Goal: Task Accomplishment & Management: Manage account settings

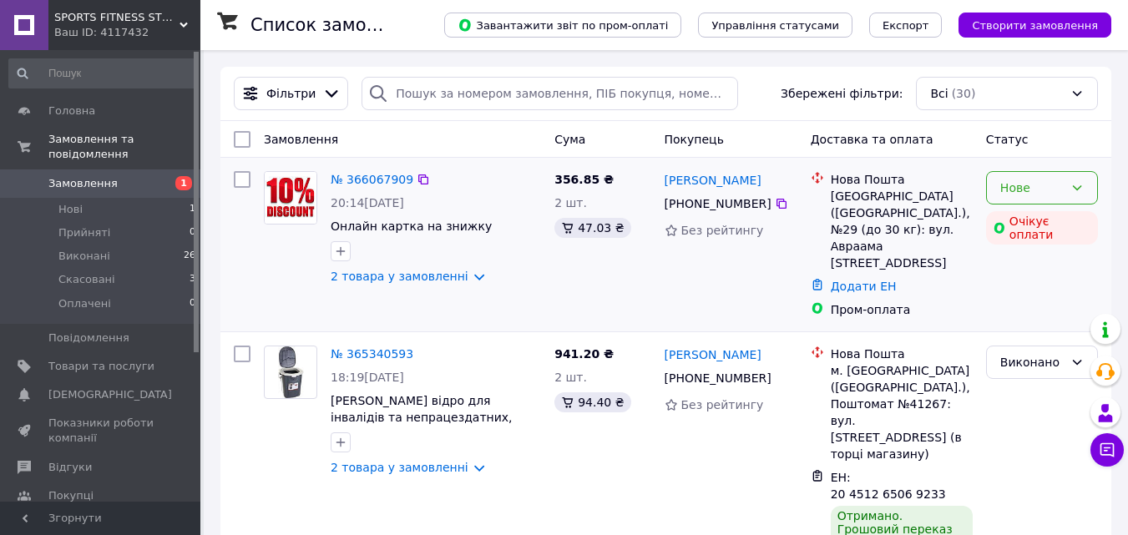
click at [1078, 190] on icon at bounding box center [1077, 187] width 9 height 5
click at [1024, 287] on li "Скасовано" at bounding box center [1042, 285] width 110 height 30
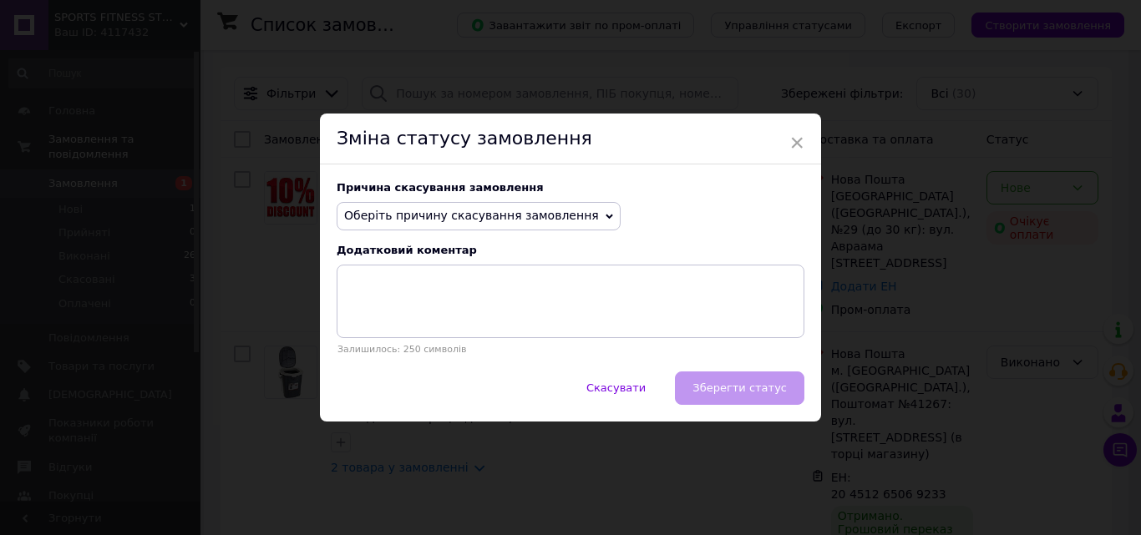
click at [575, 221] on span "Оберіть причину скасування замовлення" at bounding box center [479, 216] width 284 height 28
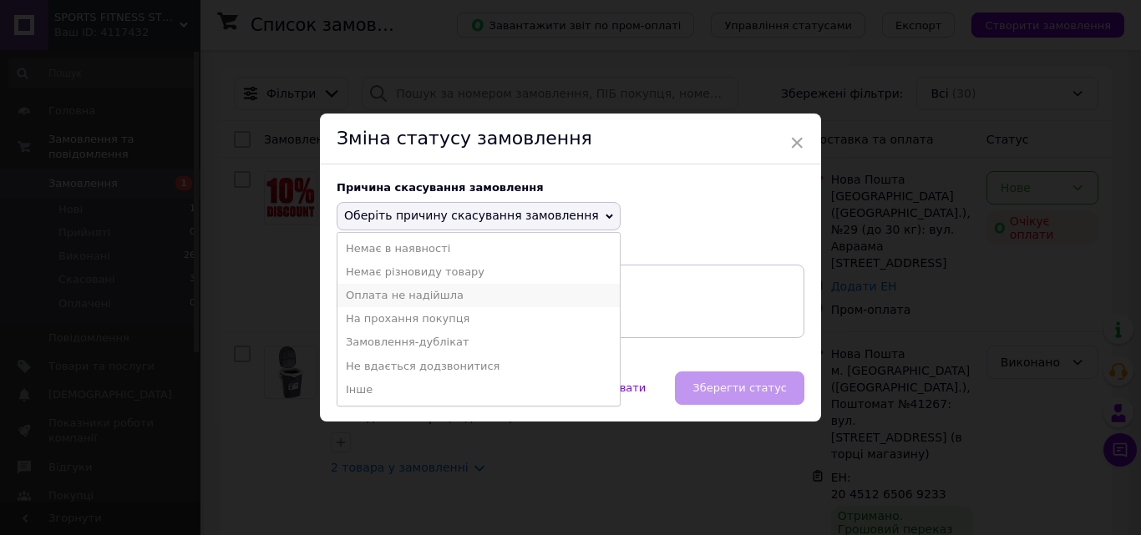
click at [408, 297] on li "Оплата не надійшла" at bounding box center [478, 295] width 282 height 23
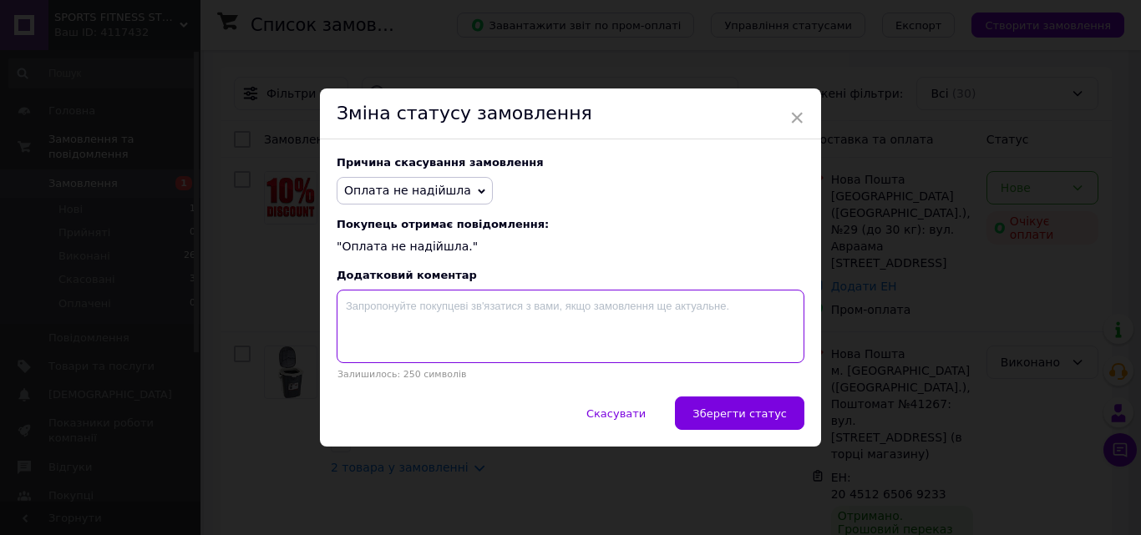
click at [405, 331] on textarea at bounding box center [571, 327] width 468 height 74
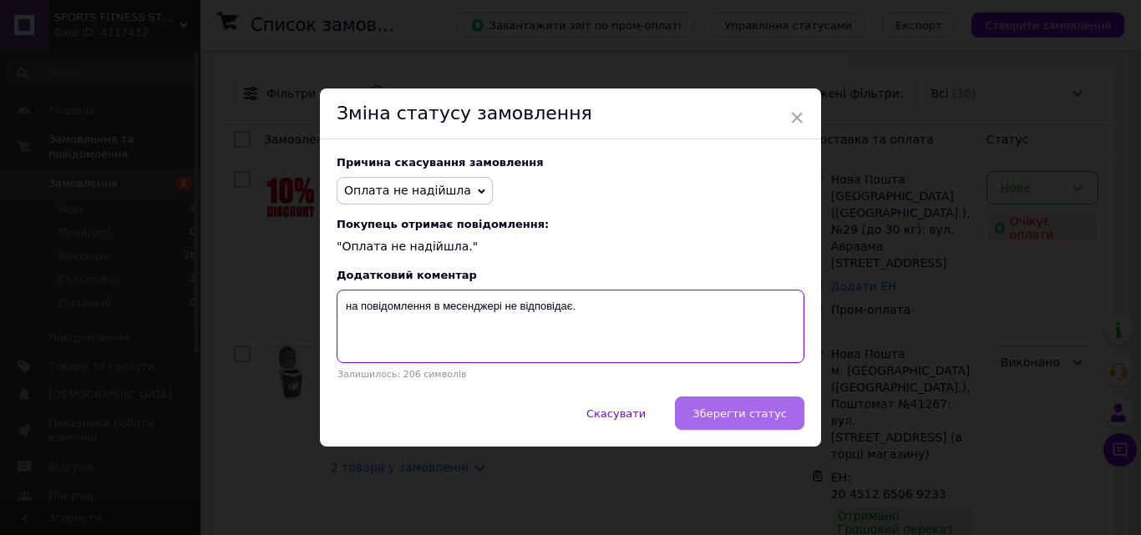
type textarea "на повідомлення в месенджері не відповідає."
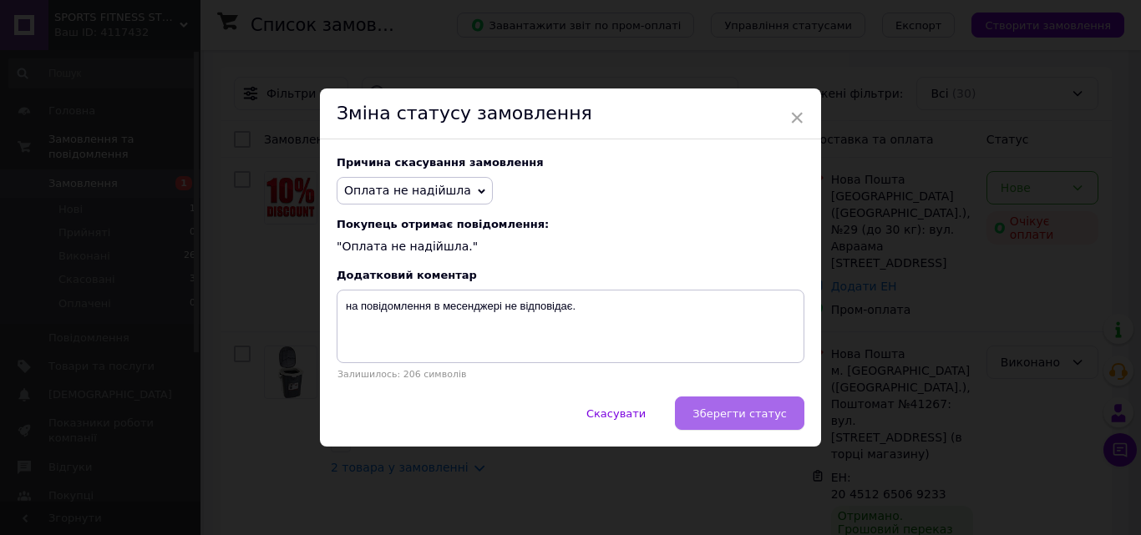
click at [766, 418] on span "Зберегти статус" at bounding box center [739, 414] width 94 height 13
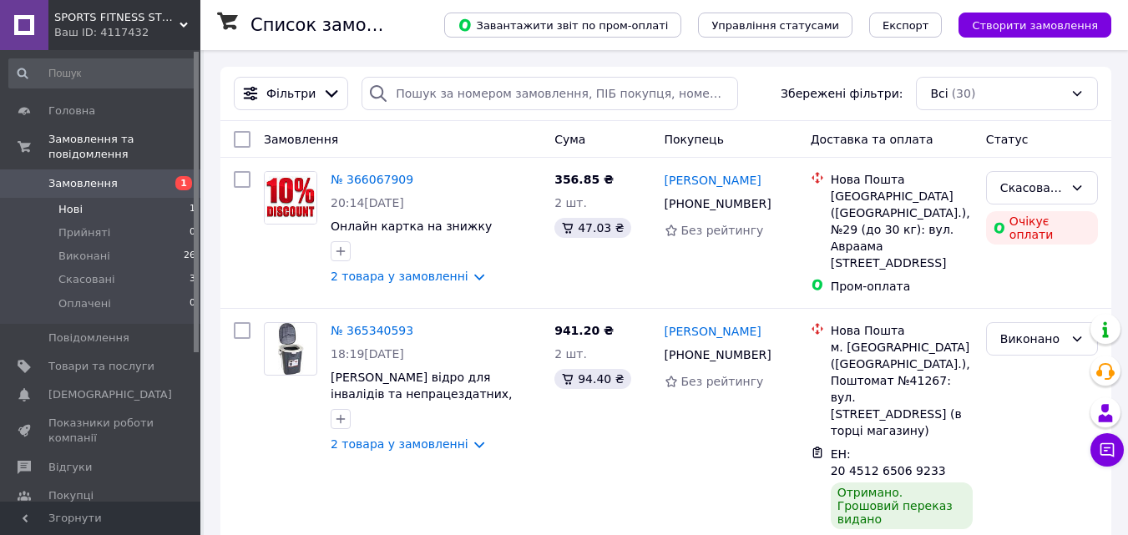
click at [164, 198] on li "Нові 1" at bounding box center [102, 209] width 205 height 23
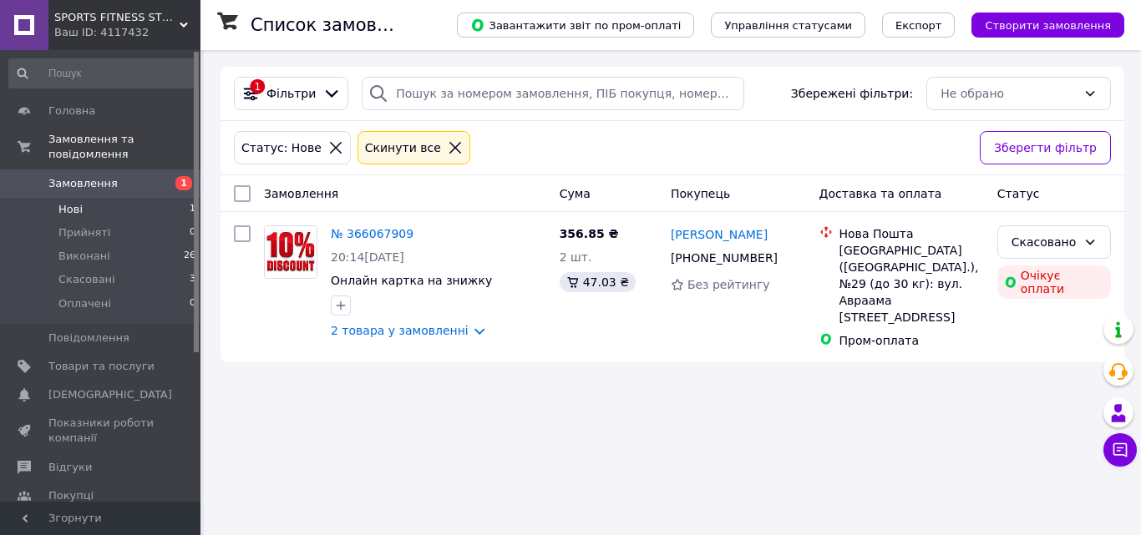
click at [104, 176] on span "Замовлення" at bounding box center [82, 183] width 69 height 15
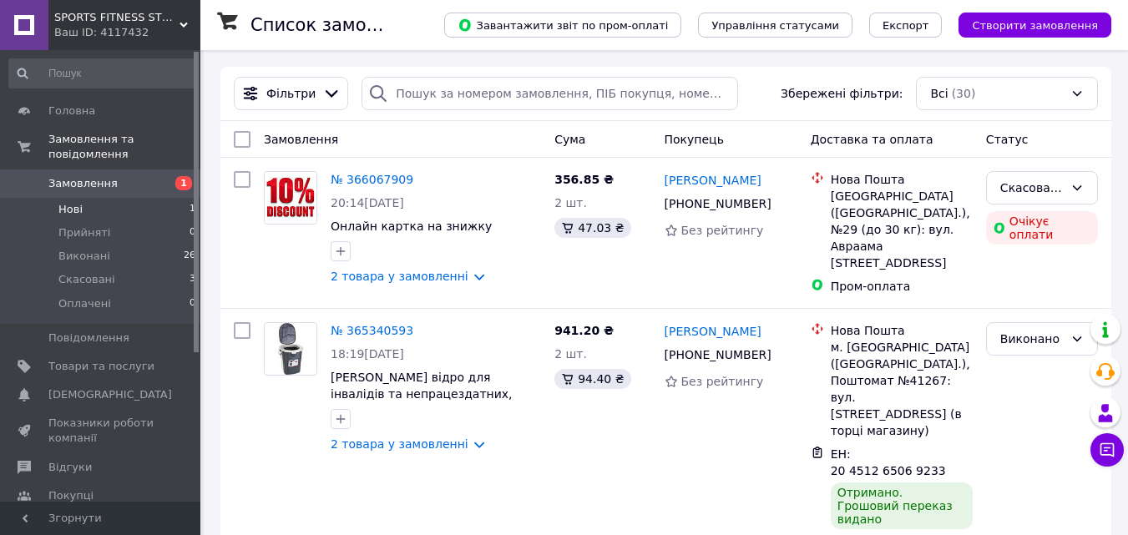
click at [157, 198] on li "Нові 1" at bounding box center [102, 209] width 205 height 23
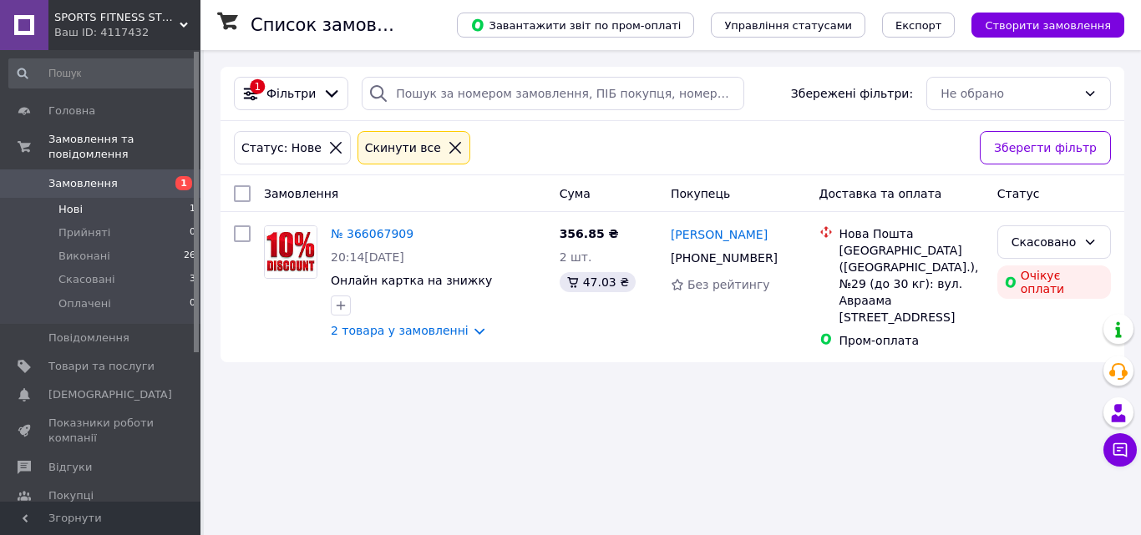
click at [152, 176] on span "Замовлення" at bounding box center [101, 183] width 106 height 15
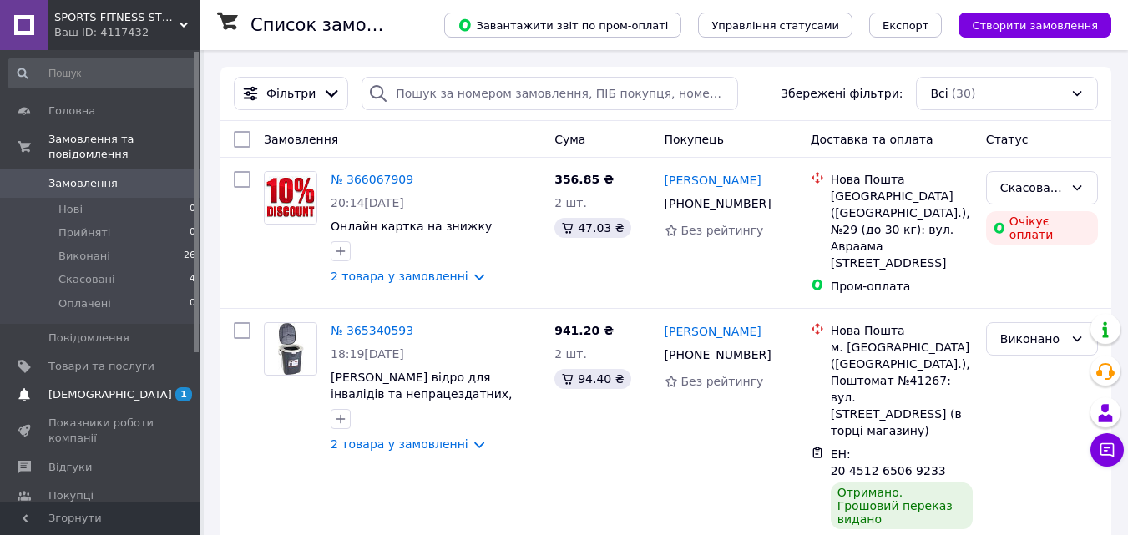
click at [75, 388] on span "[DEMOGRAPHIC_DATA]" at bounding box center [110, 395] width 124 height 15
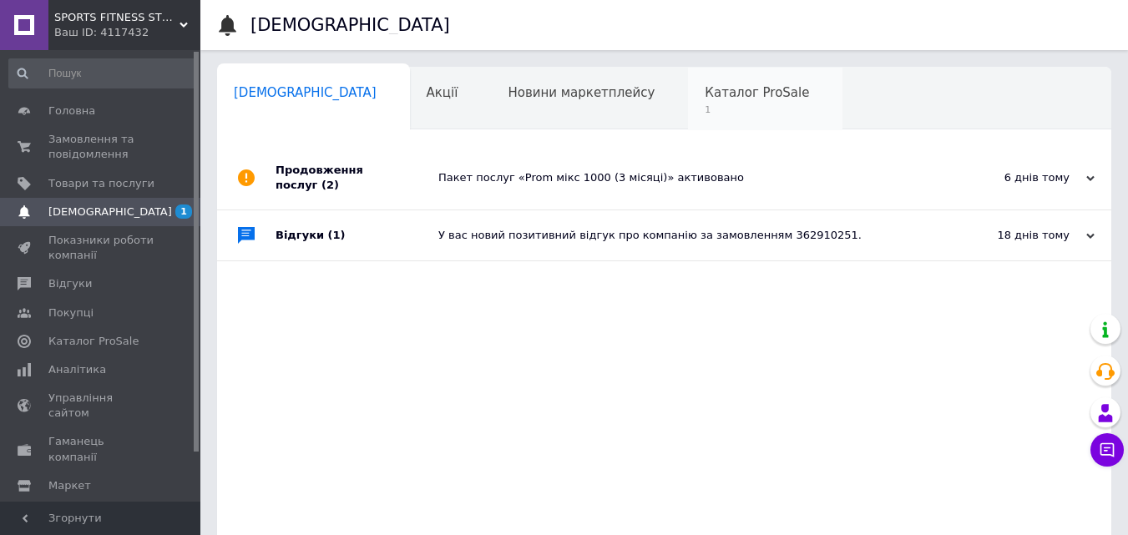
click at [705, 109] on span "1" at bounding box center [757, 110] width 104 height 13
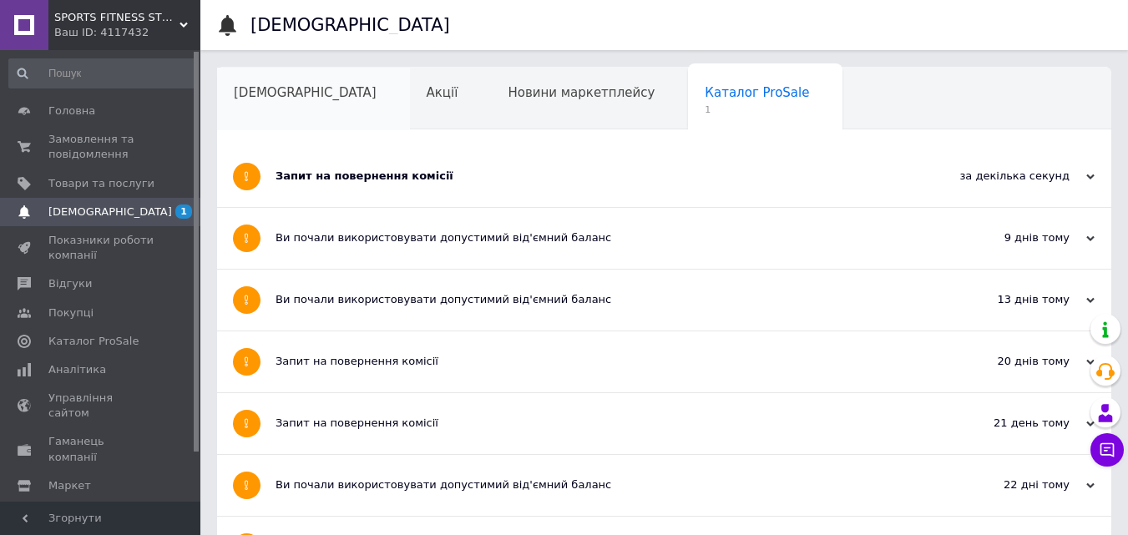
click at [254, 81] on div "[DEMOGRAPHIC_DATA]" at bounding box center [313, 99] width 193 height 63
